Goal: Find specific page/section: Find specific page/section

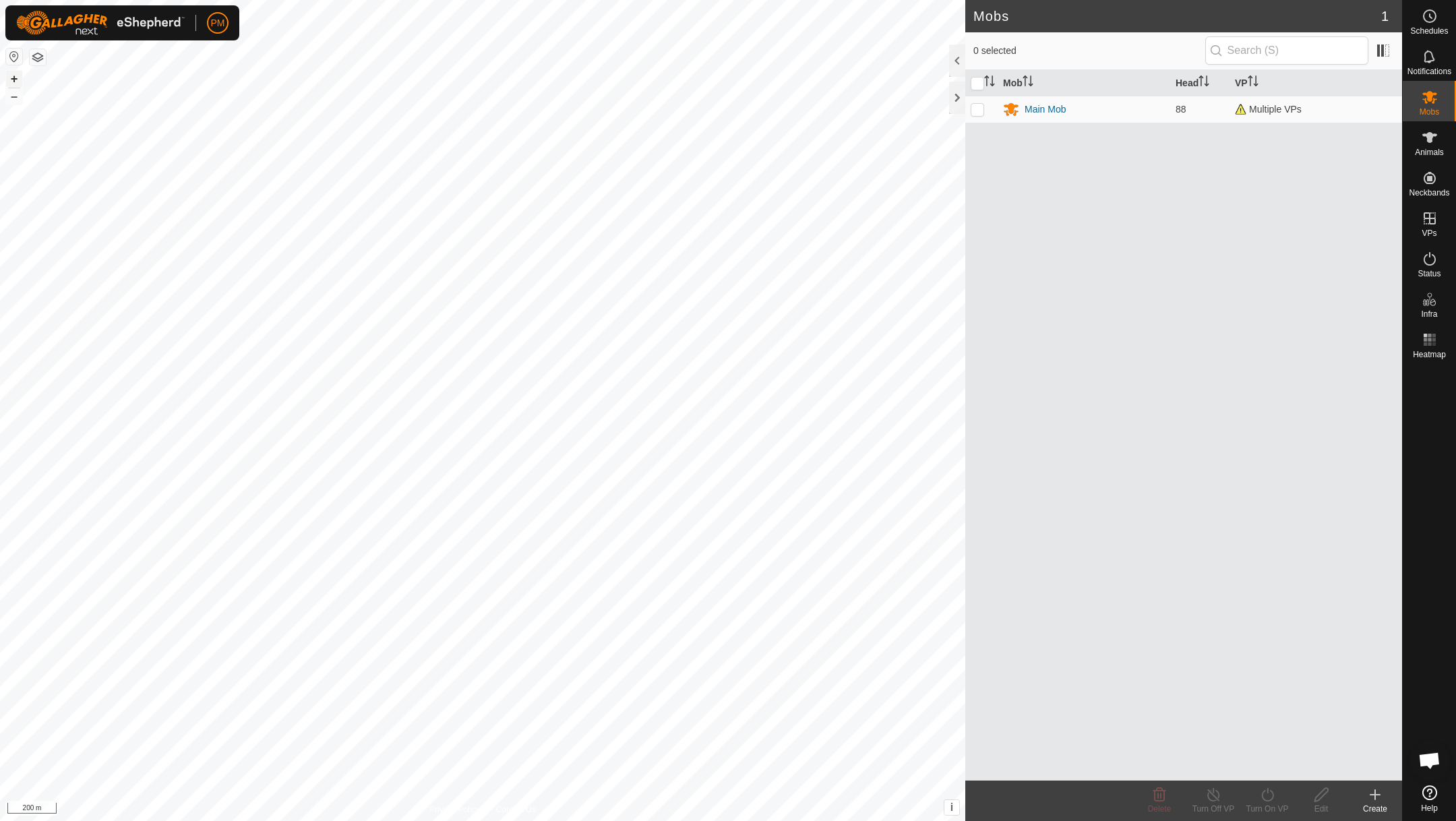
click at [13, 79] on button "+" at bounding box center [14, 79] width 16 height 16
click at [12, 80] on button "+" at bounding box center [14, 79] width 16 height 16
click at [12, 79] on button "+" at bounding box center [14, 79] width 16 height 16
click at [12, 80] on button "+" at bounding box center [14, 79] width 16 height 16
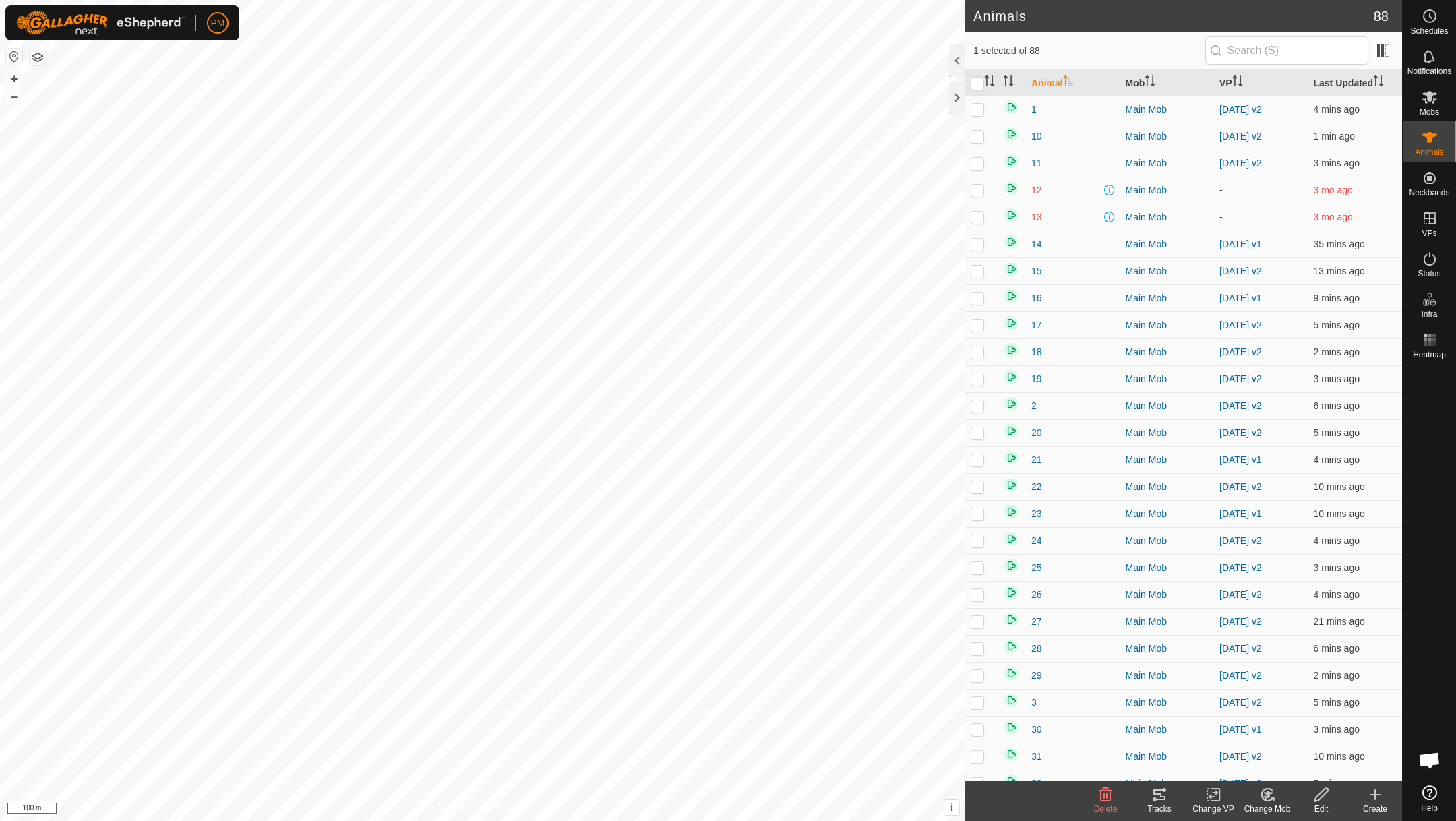
click at [1161, 794] on icon at bounding box center [1160, 795] width 12 height 11
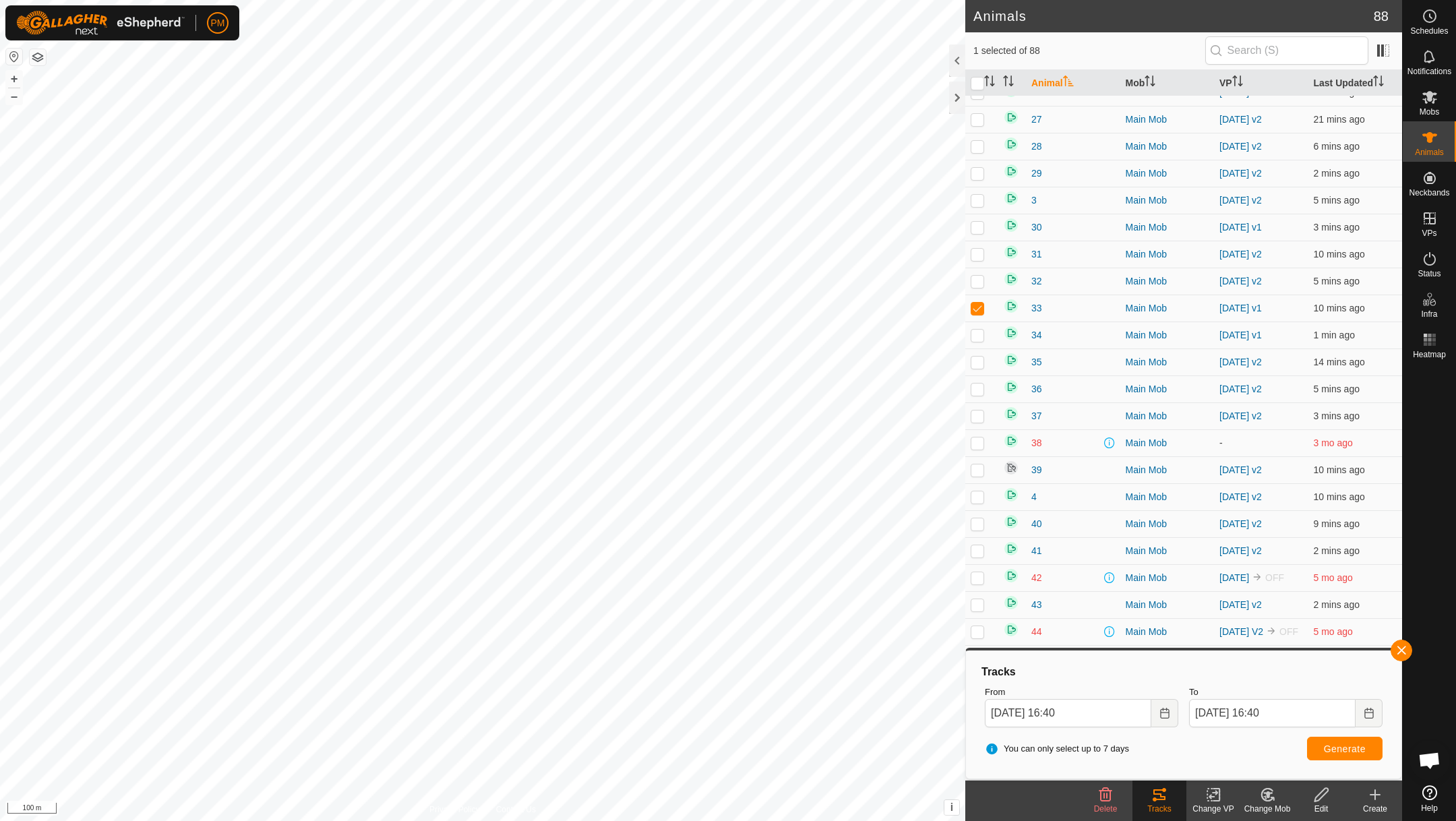
scroll to position [522, 0]
